Goal: Obtain resource: Obtain resource

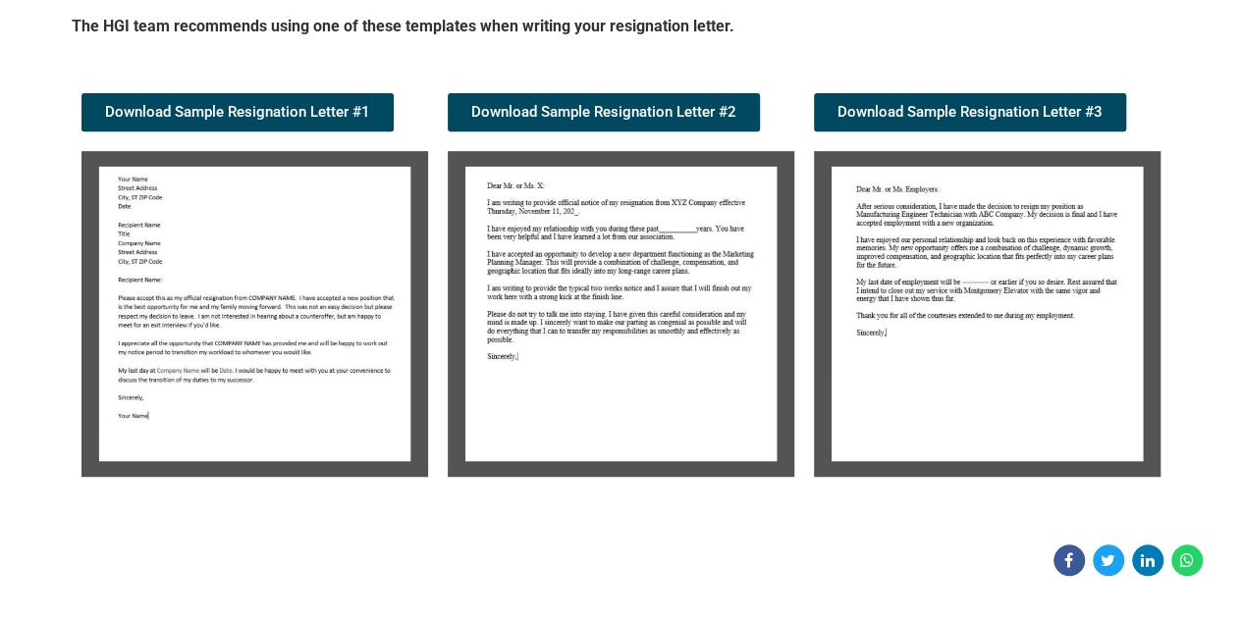
scroll to position [355, 0]
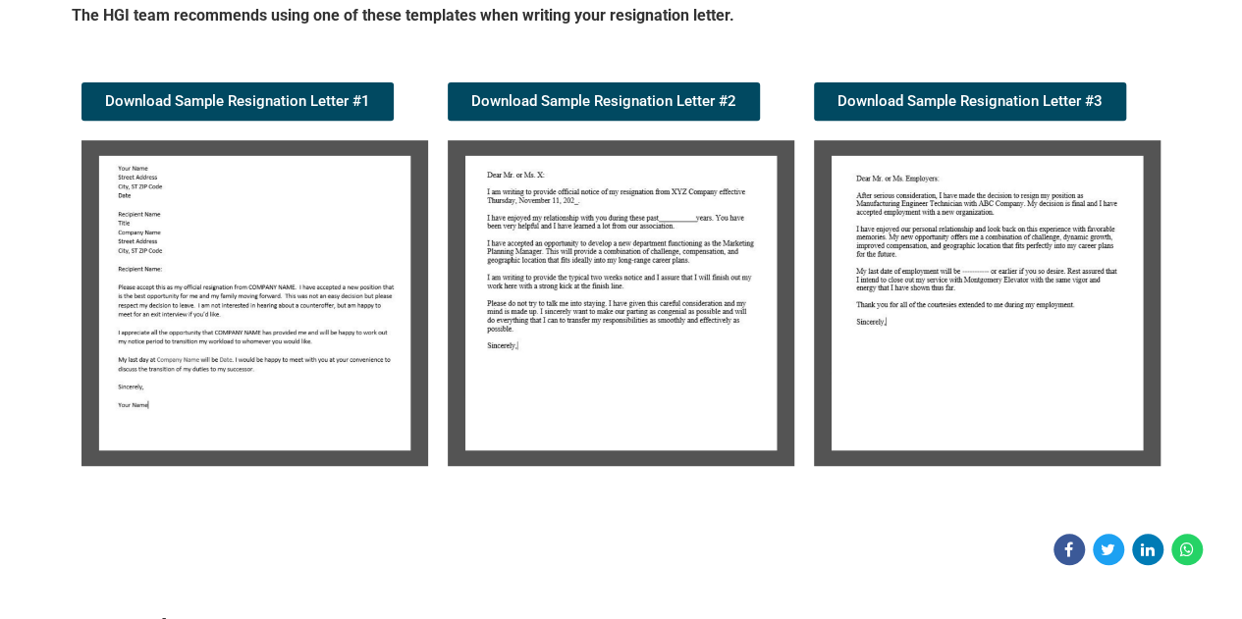
click at [215, 279] on img at bounding box center [254, 303] width 347 height 326
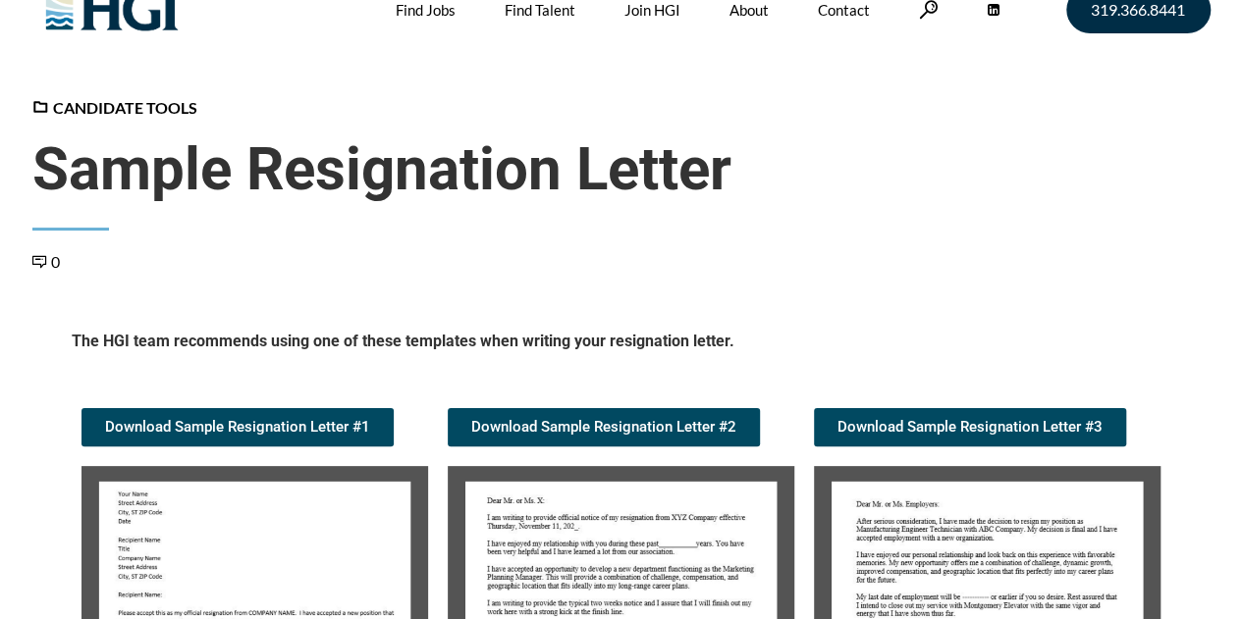
scroll to position [0, 0]
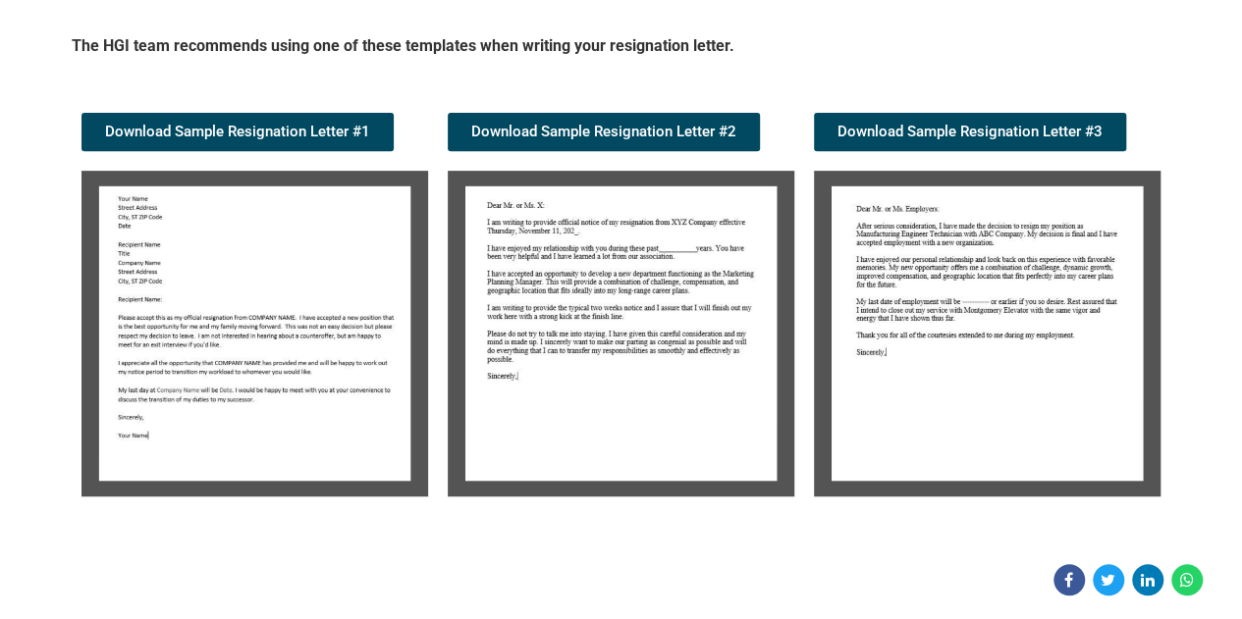
scroll to position [326, 0]
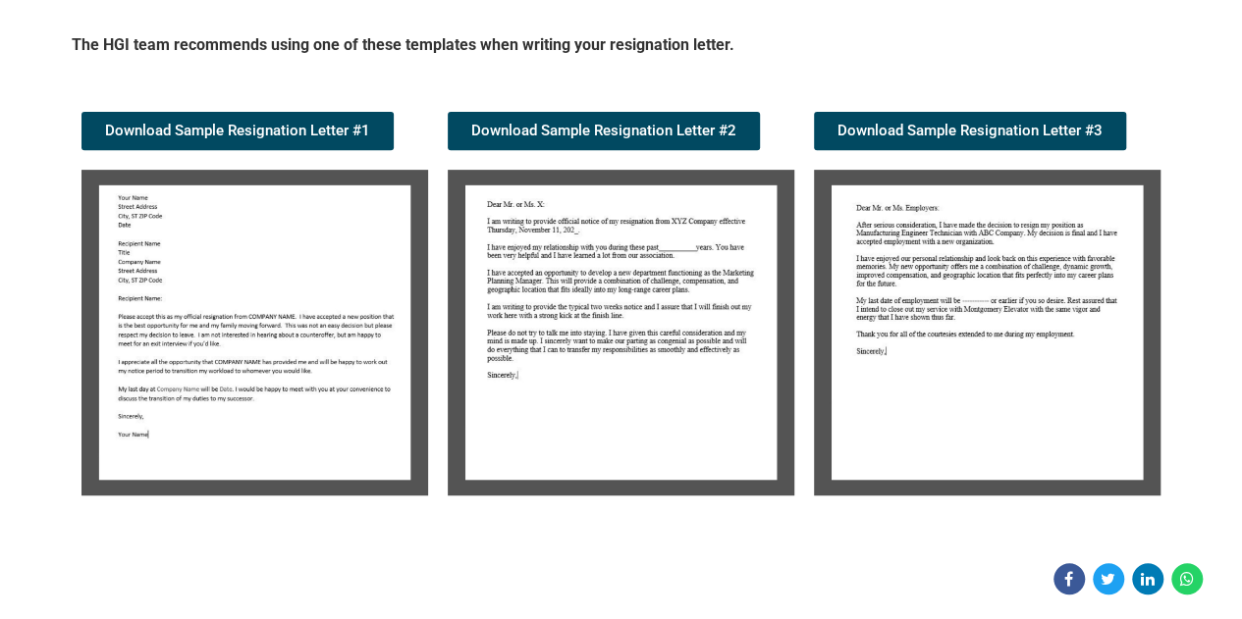
click at [195, 339] on img at bounding box center [254, 333] width 347 height 326
click at [571, 286] on img at bounding box center [621, 333] width 347 height 326
